Goal: Task Accomplishment & Management: Use online tool/utility

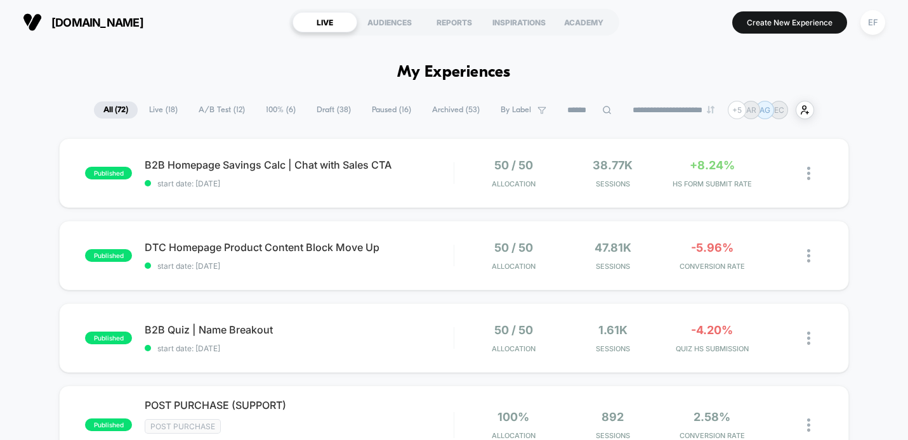
click at [336, 110] on span "Draft ( 38 )" at bounding box center [333, 109] width 53 height 17
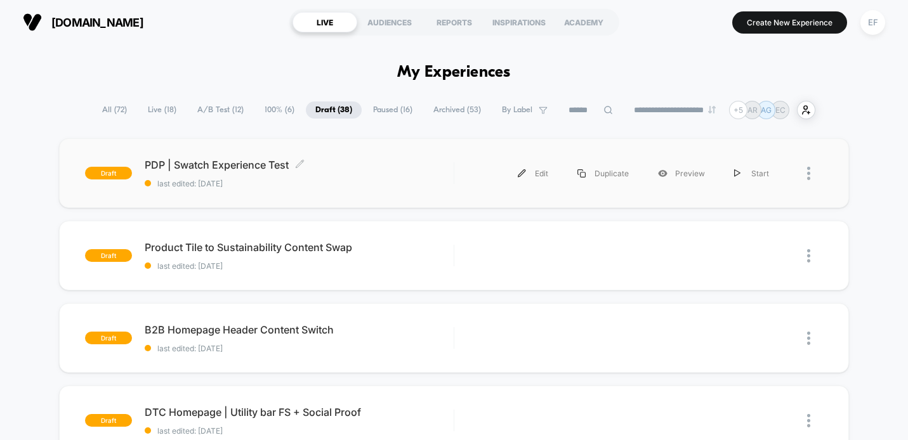
click at [343, 181] on span "last edited: [DATE]" at bounding box center [299, 184] width 309 height 10
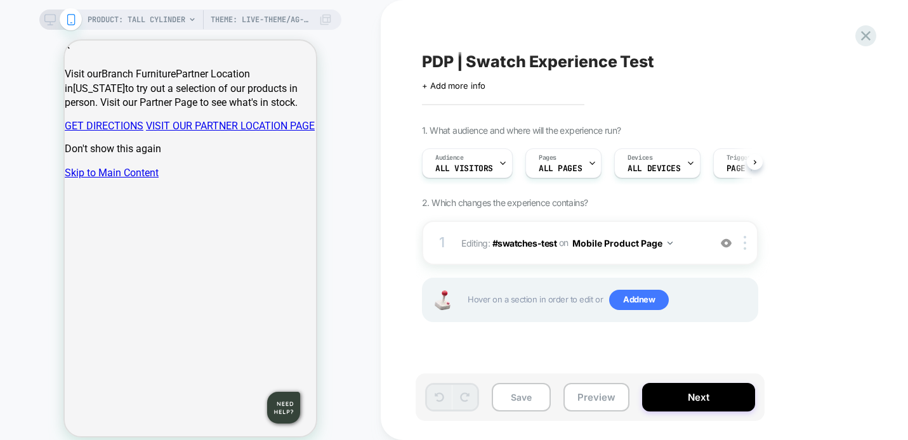
scroll to position [0, 1]
click at [599, 396] on button "Preview" at bounding box center [596, 397] width 66 height 29
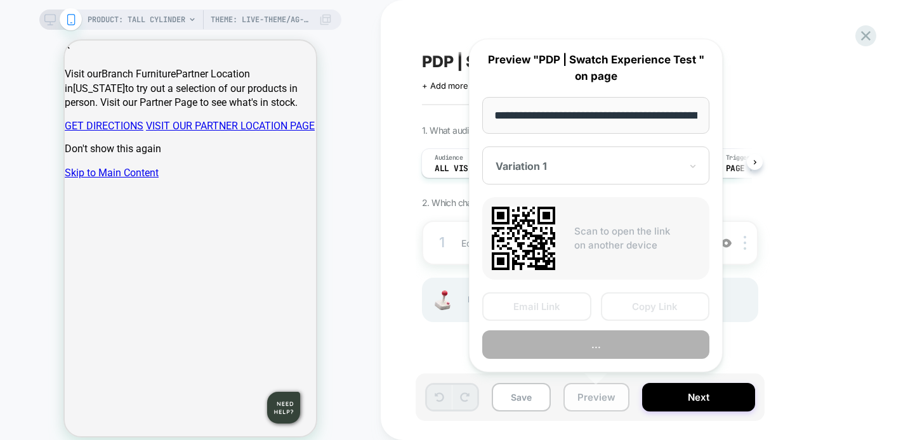
scroll to position [0, 249]
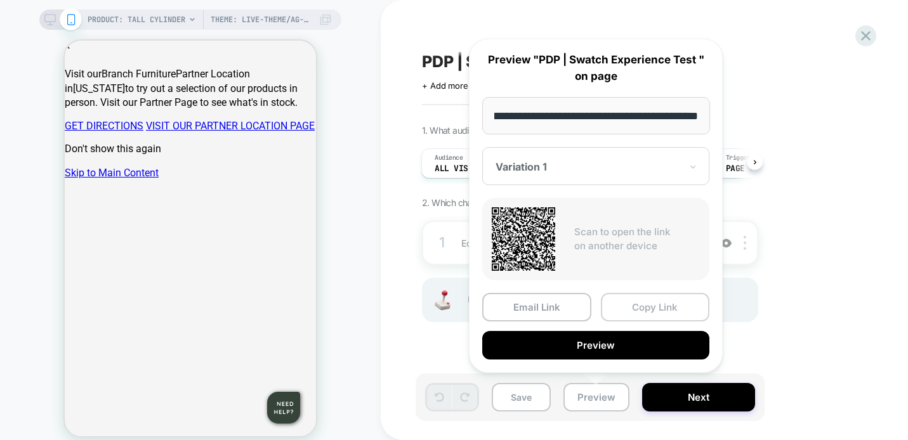
click at [635, 304] on button "Copy Link" at bounding box center [655, 307] width 109 height 29
